Goal: Information Seeking & Learning: Learn about a topic

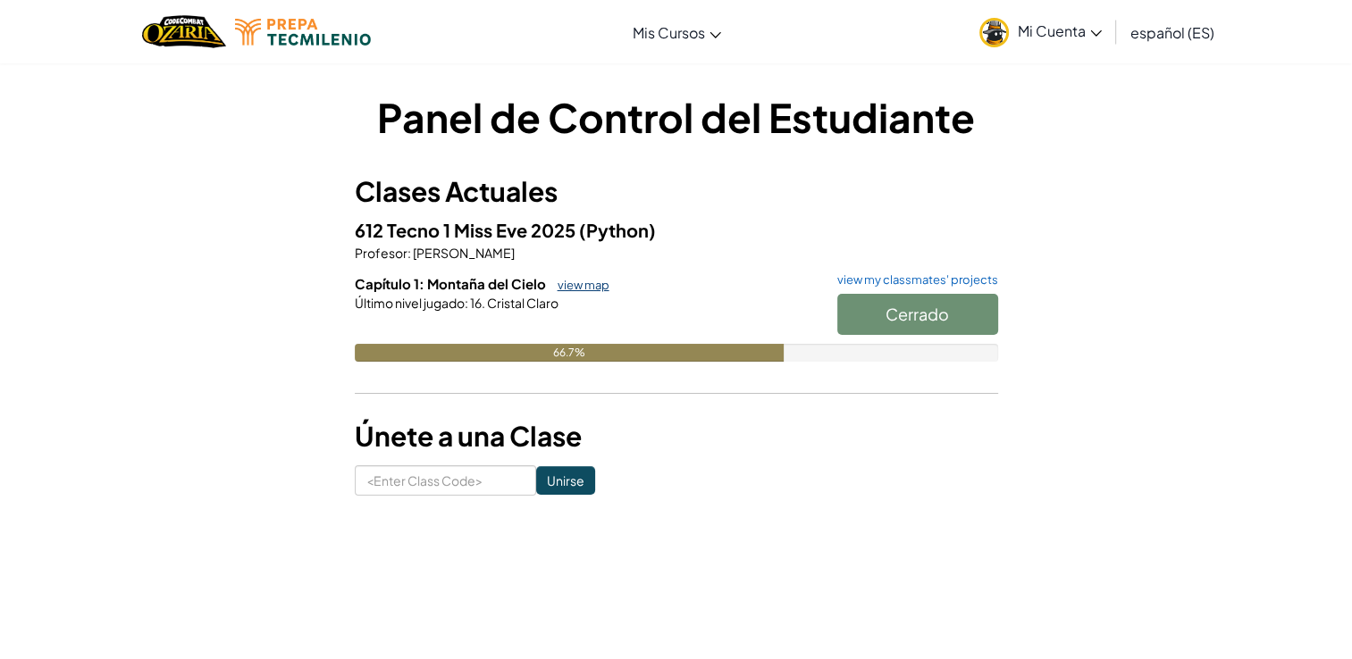
click at [589, 289] on link "view map" at bounding box center [579, 285] width 61 height 14
